Goal: Task Accomplishment & Management: Complete application form

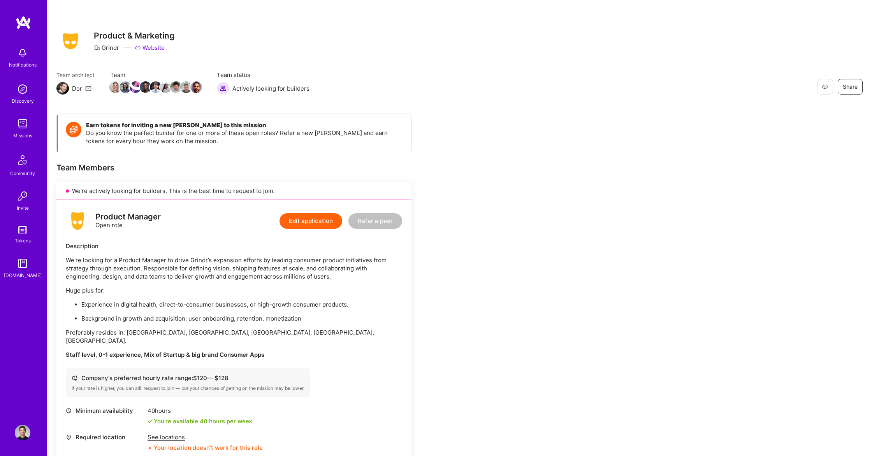
click at [129, 215] on div "Product Manager" at bounding box center [127, 217] width 65 height 8
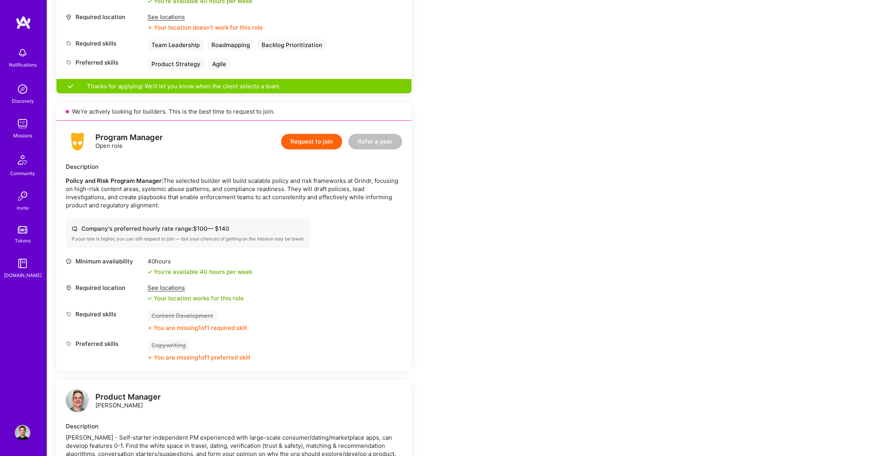
scroll to position [510, 0]
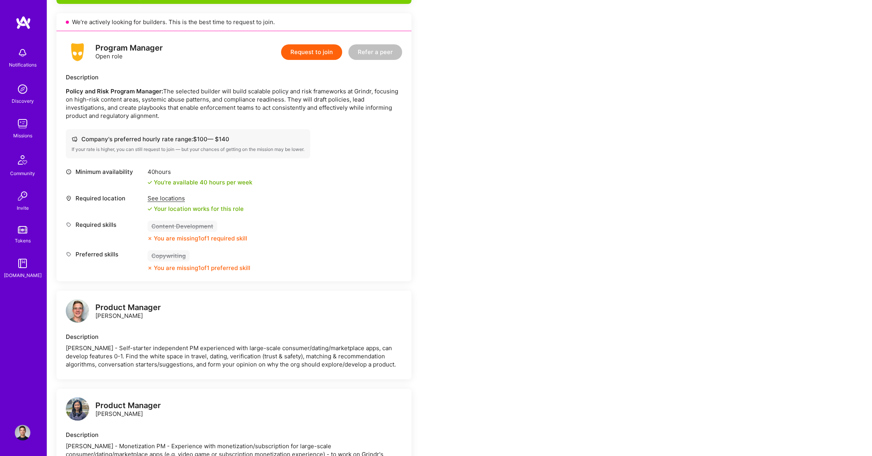
click at [82, 303] on img at bounding box center [77, 310] width 23 height 23
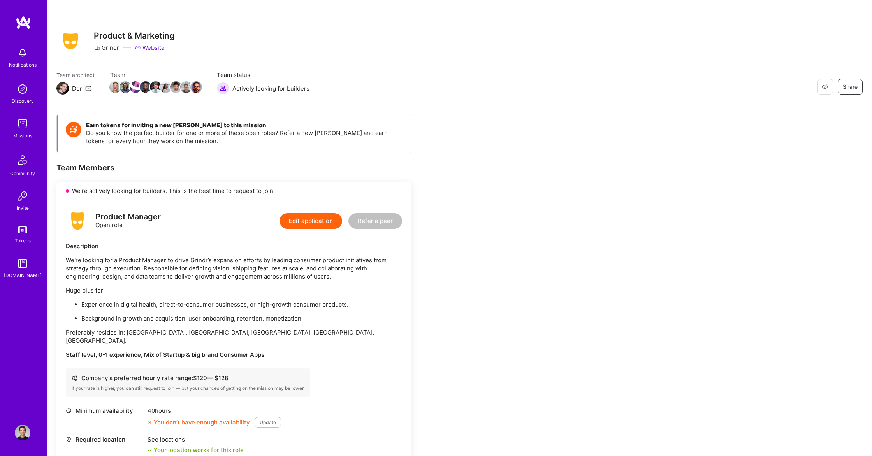
click at [20, 128] on img at bounding box center [23, 124] width 16 height 16
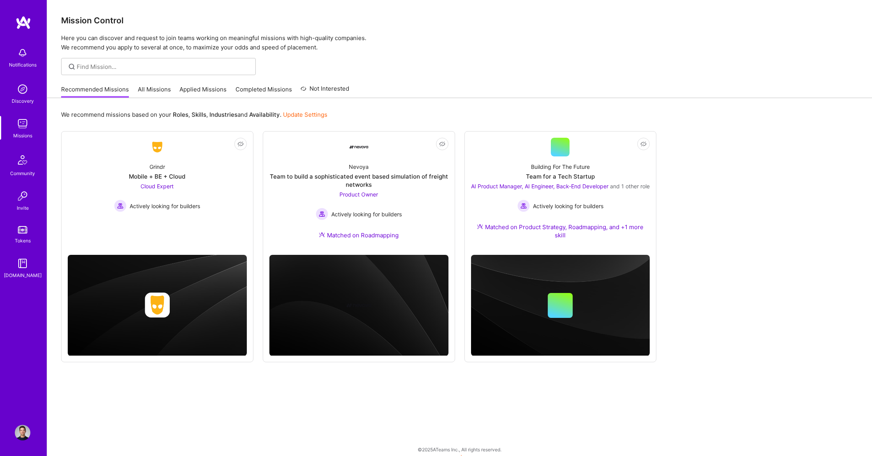
click at [149, 88] on link "All Missions" at bounding box center [154, 91] width 33 height 13
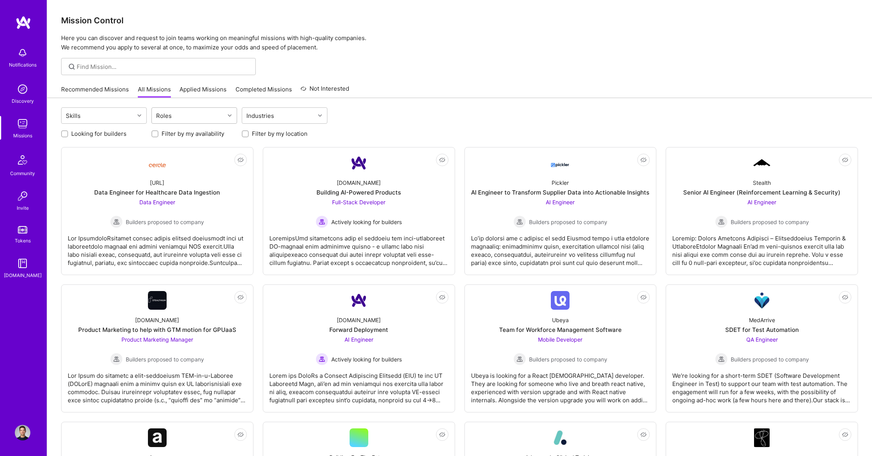
click at [183, 113] on div "Roles" at bounding box center [188, 116] width 73 height 16
click at [188, 164] on div "AI Product Manager" at bounding box center [194, 164] width 76 height 8
checkbox input "true"
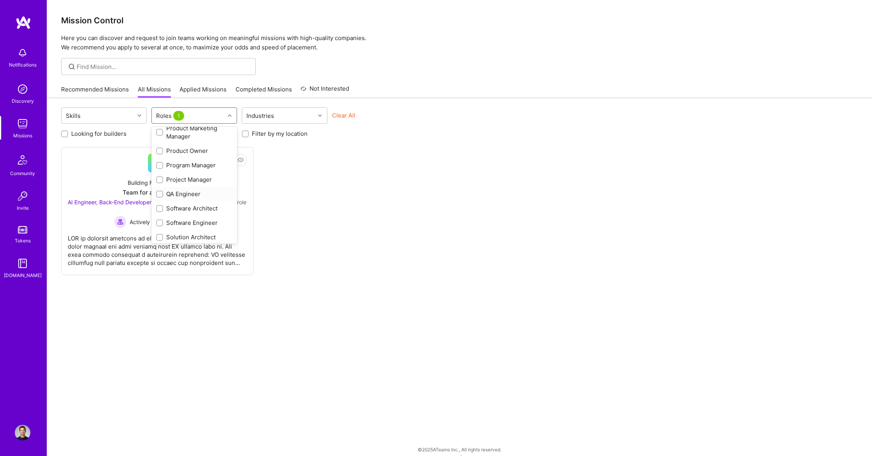
scroll to position [324, 0]
click at [188, 155] on div "Product Owner" at bounding box center [194, 160] width 86 height 14
checkbox input "true"
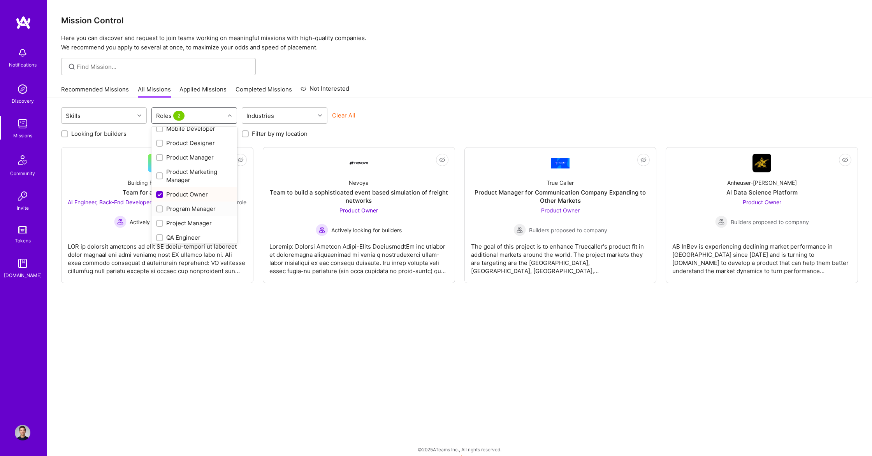
scroll to position [287, 0]
click at [186, 158] on div "Product Manager" at bounding box center [194, 160] width 76 height 8
checkbox input "true"
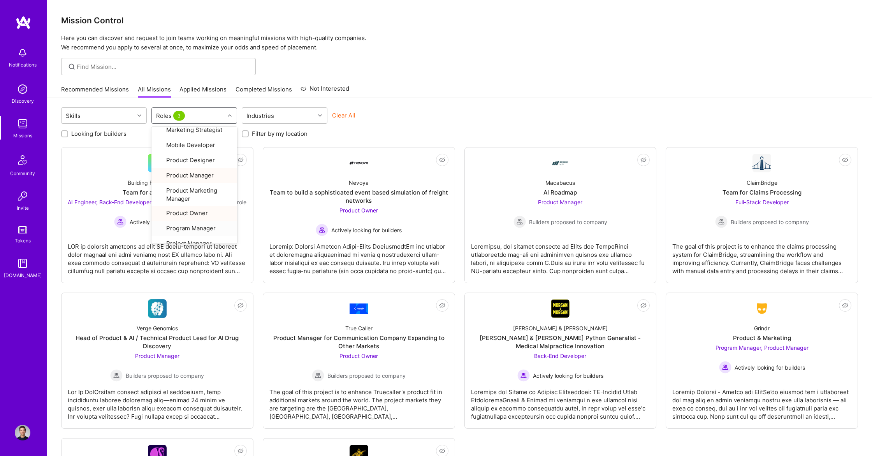
click at [512, 68] on div at bounding box center [459, 66] width 825 height 17
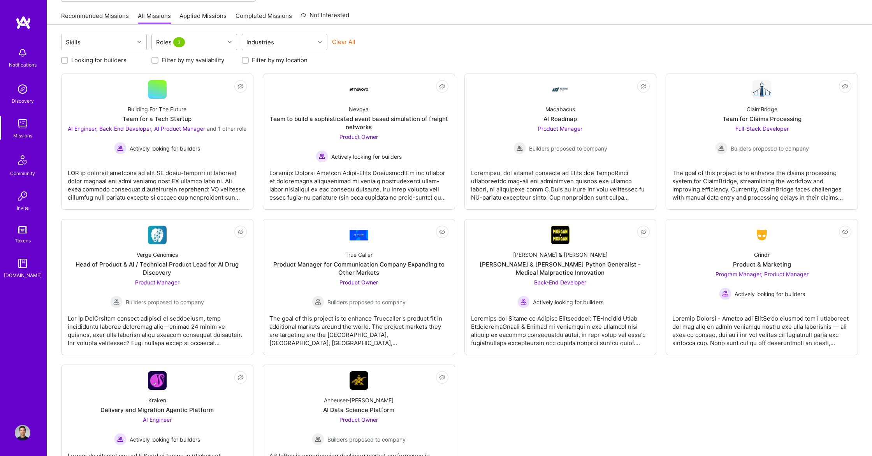
scroll to position [129, 0]
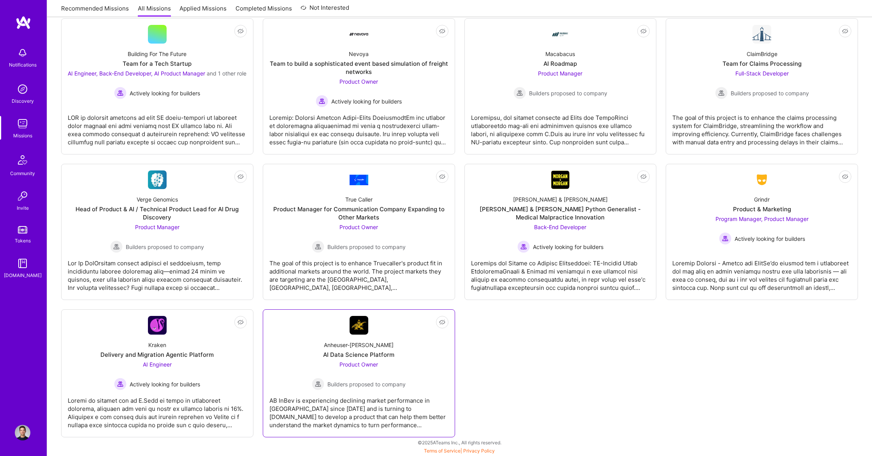
click at [435, 373] on div "Anheuser-[PERSON_NAME] Data Science Platform Product Owner Builders proposed to…" at bounding box center [358, 363] width 179 height 56
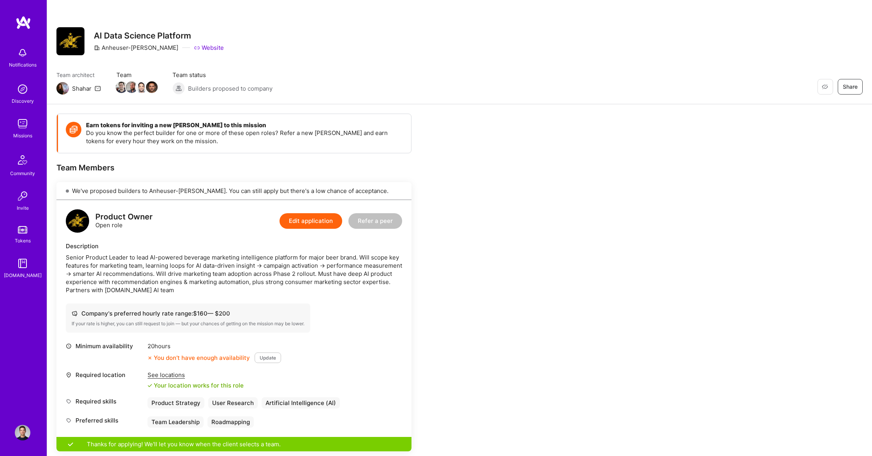
click at [267, 361] on button "Update" at bounding box center [268, 358] width 26 height 11
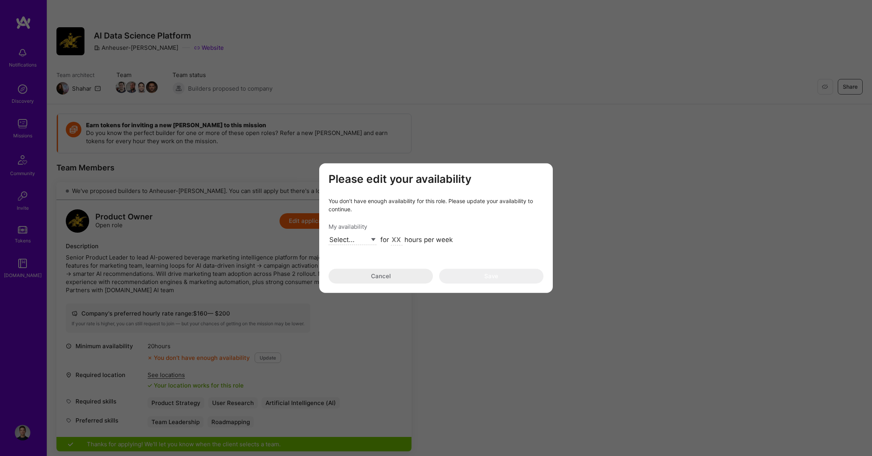
click at [360, 237] on select "Select... Right Now Future Date Not Available" at bounding box center [353, 240] width 48 height 11
select select "Right Now"
click at [329, 235] on select "Select... Right Now Future Date Not Available" at bounding box center [353, 240] width 48 height 11
click at [396, 240] on input "modal" at bounding box center [397, 240] width 12 height 10
type input "40"
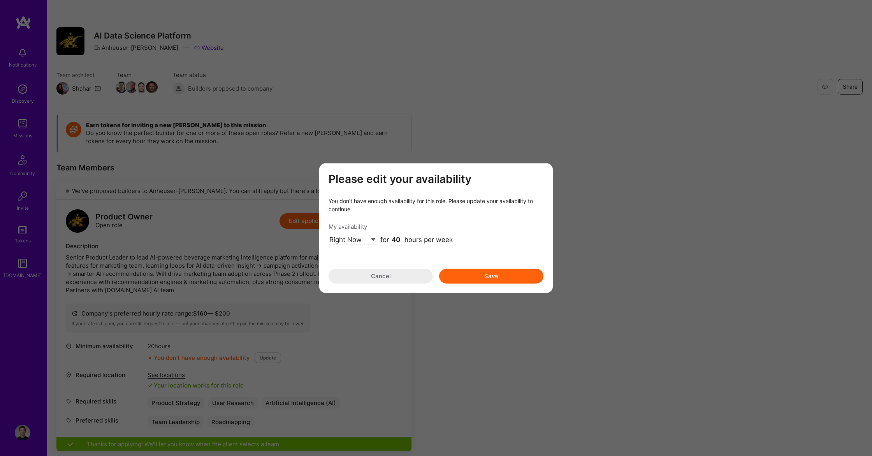
click at [510, 278] on button "Save" at bounding box center [491, 276] width 104 height 15
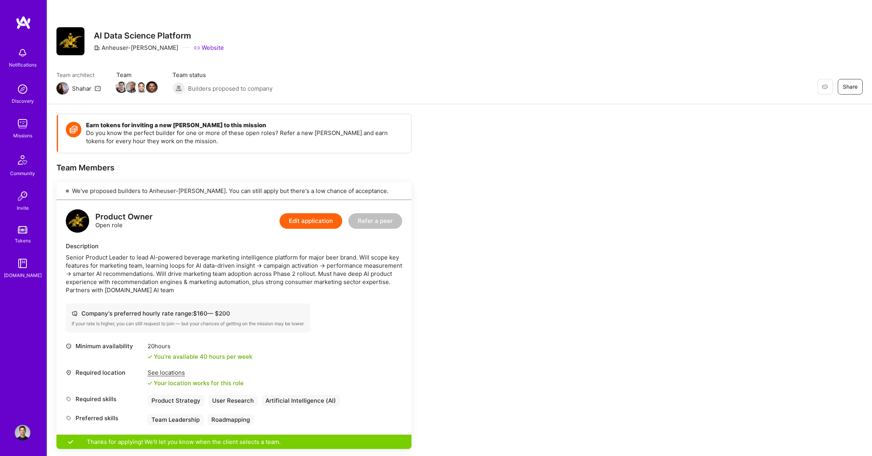
click at [20, 434] on img at bounding box center [23, 433] width 16 height 16
